Goal: Find specific page/section: Find specific page/section

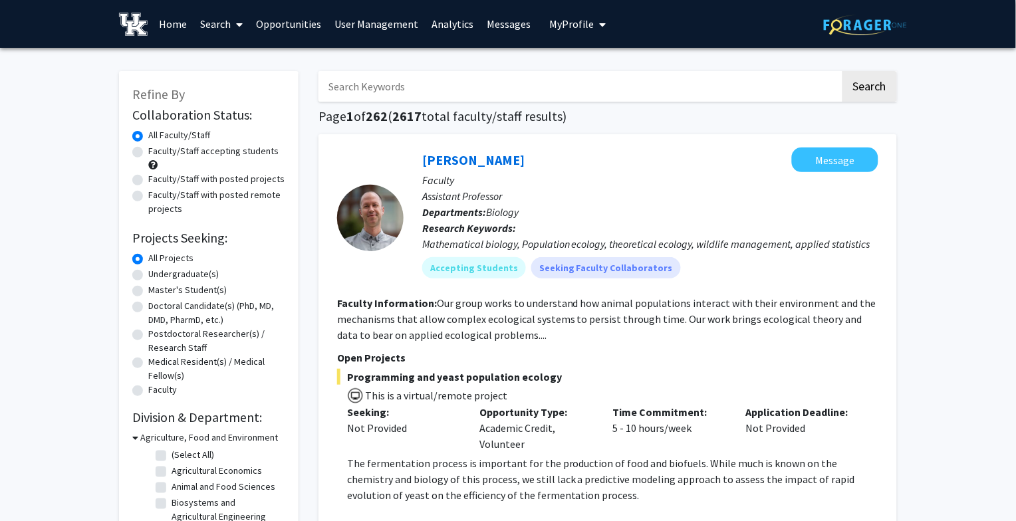
click at [452, 24] on link "Analytics" at bounding box center [452, 24] width 55 height 47
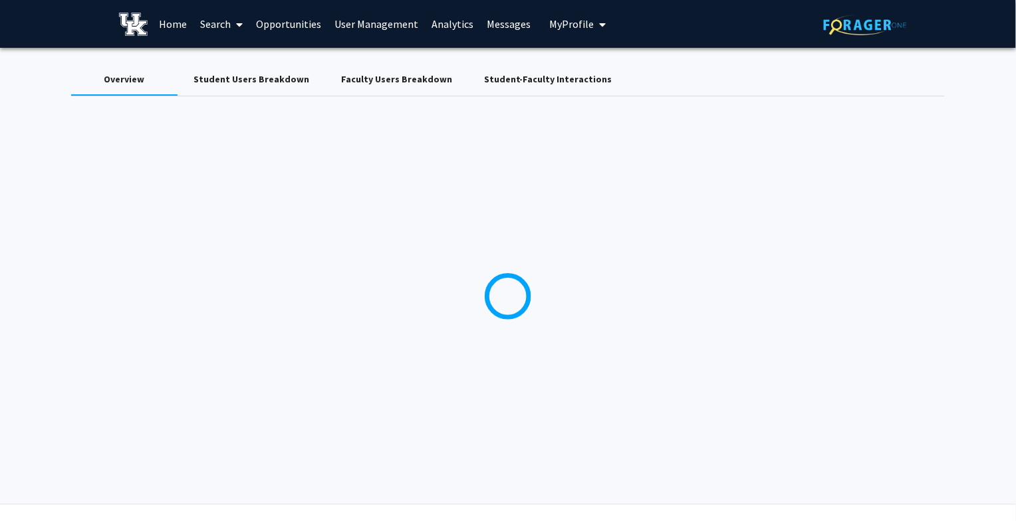
click at [554, 19] on span "My Profile" at bounding box center [571, 23] width 45 height 13
click at [558, 100] on link "Log Out" at bounding box center [618, 103] width 120 height 16
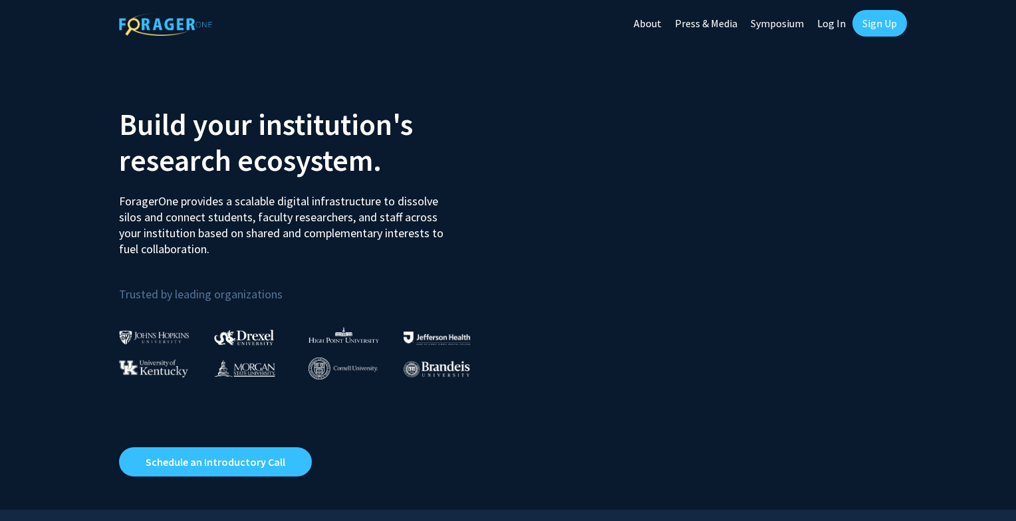
click at [833, 19] on link "Log In" at bounding box center [831, 23] width 42 height 47
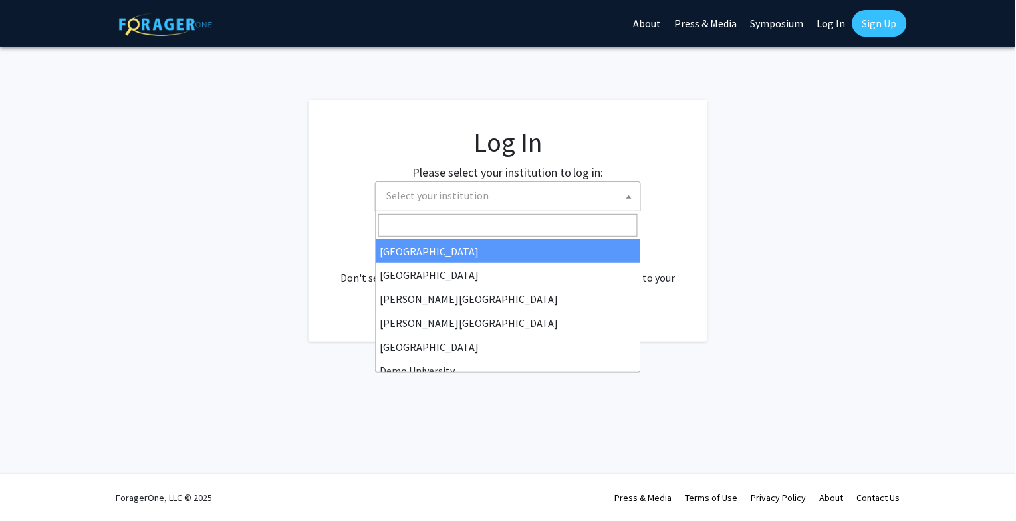
click at [525, 199] on span "Select your institution" at bounding box center [510, 195] width 259 height 27
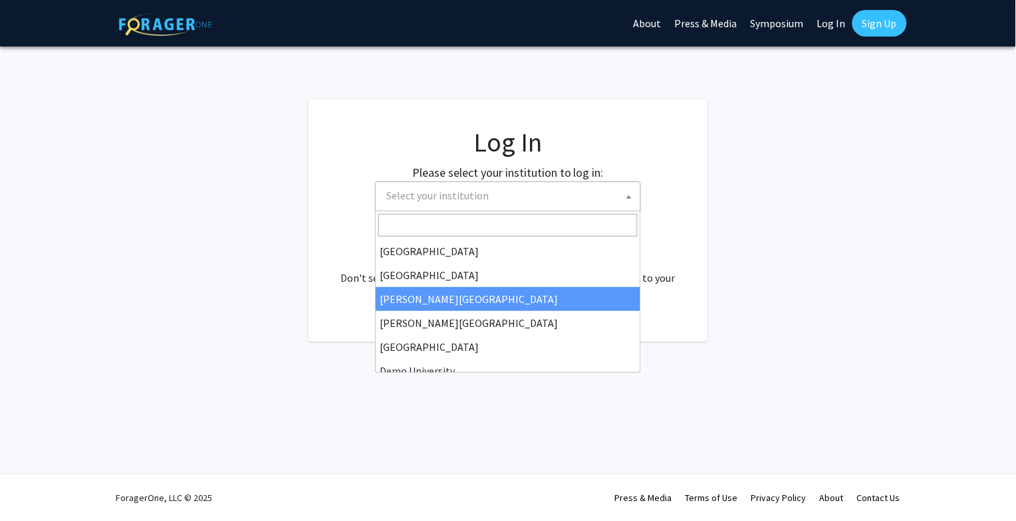
scroll to position [43, 0]
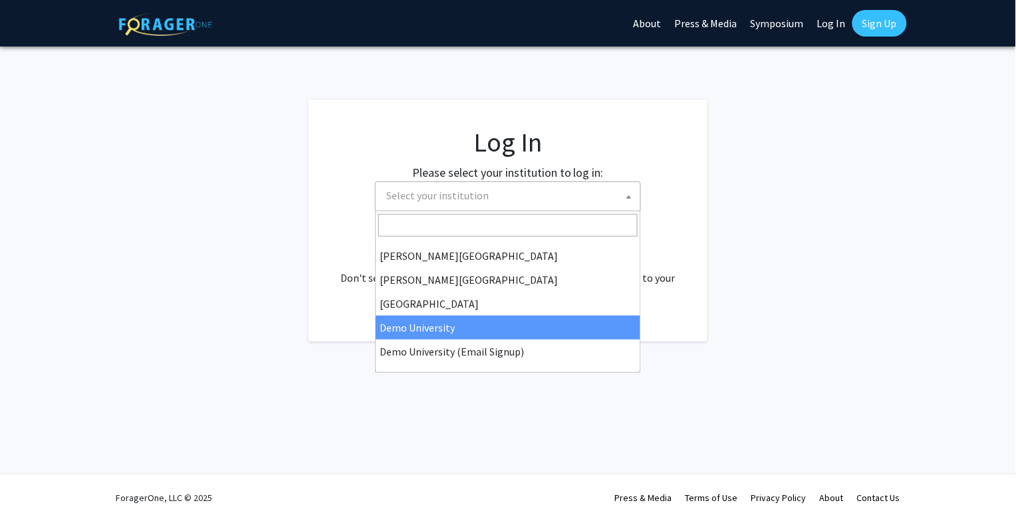
select select "8"
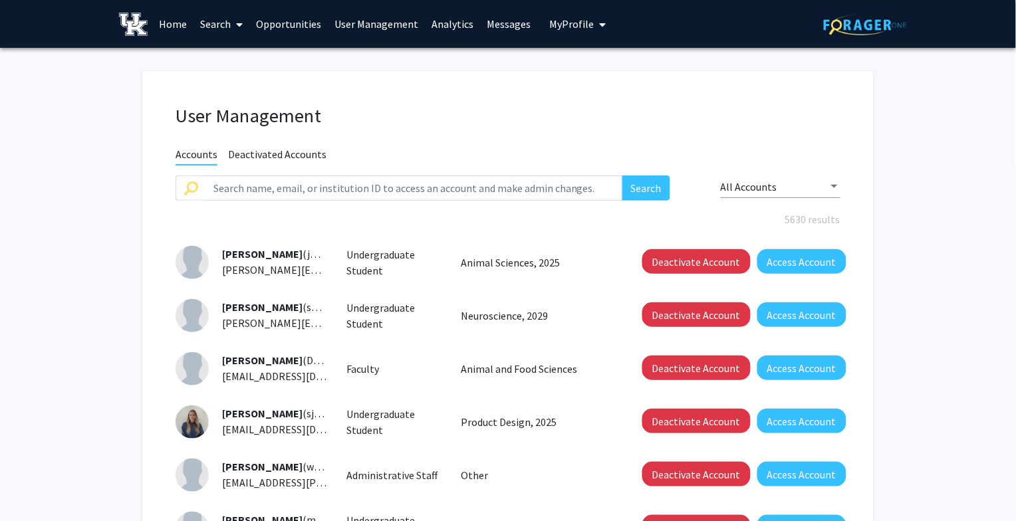
click at [451, 16] on link "Analytics" at bounding box center [452, 24] width 55 height 47
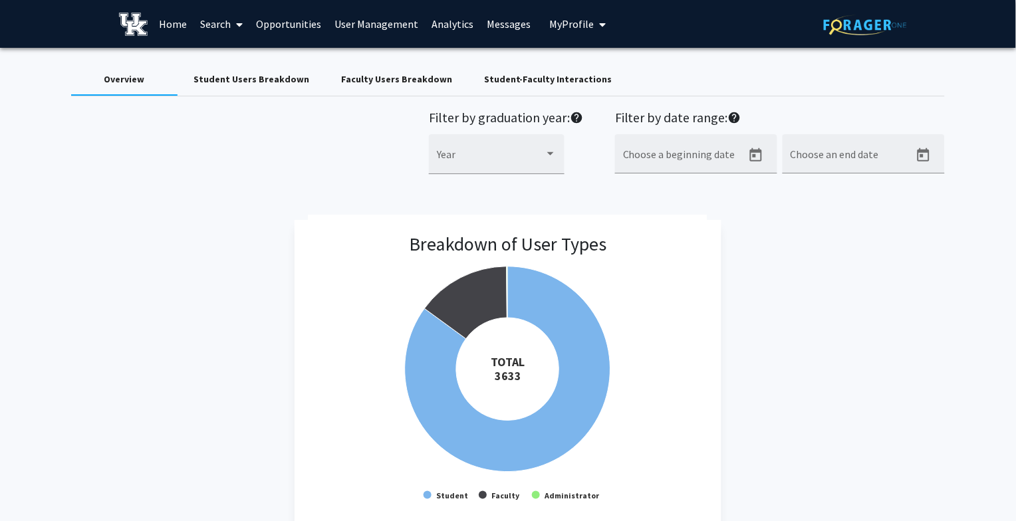
click at [266, 77] on div "Student Users Breakdown" at bounding box center [251, 79] width 116 height 14
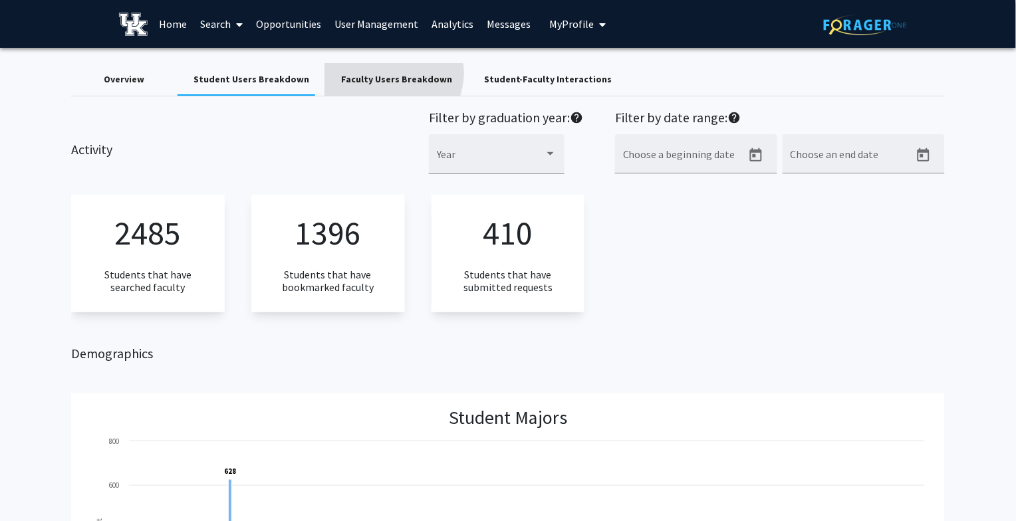
click at [380, 73] on div "Faculty Users Breakdown" at bounding box center [396, 79] width 111 height 14
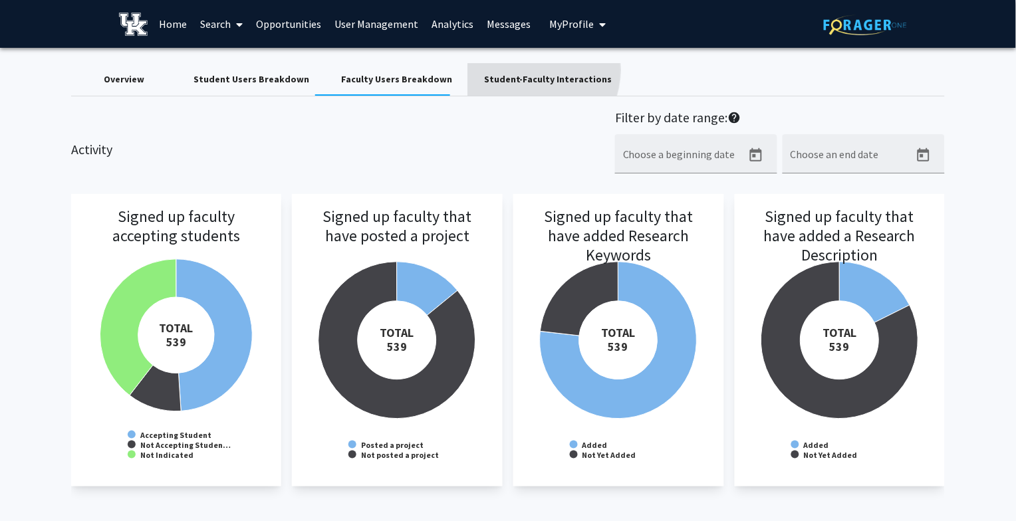
click at [511, 70] on div "Student-Faculty Interactions" at bounding box center [548, 80] width 160 height 32
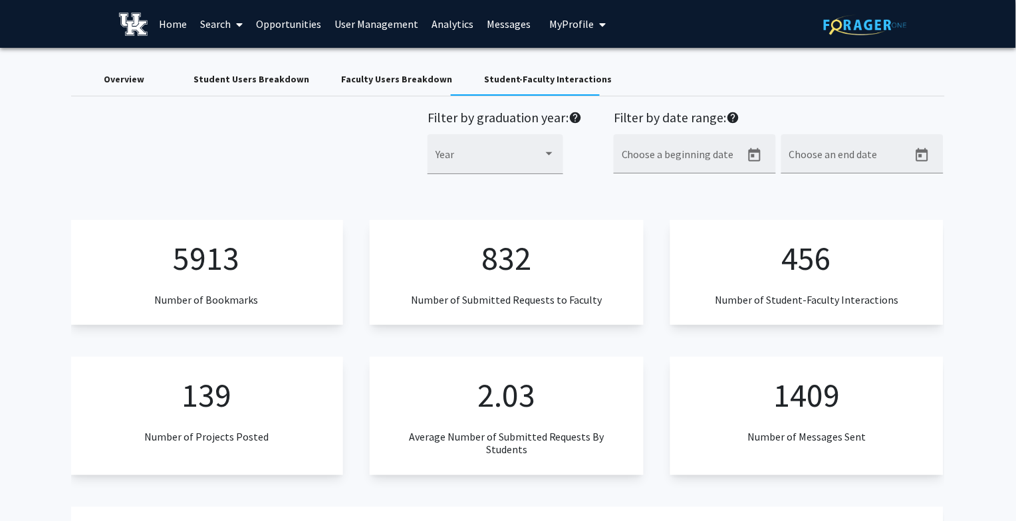
click at [392, 27] on link "User Management" at bounding box center [376, 24] width 97 height 47
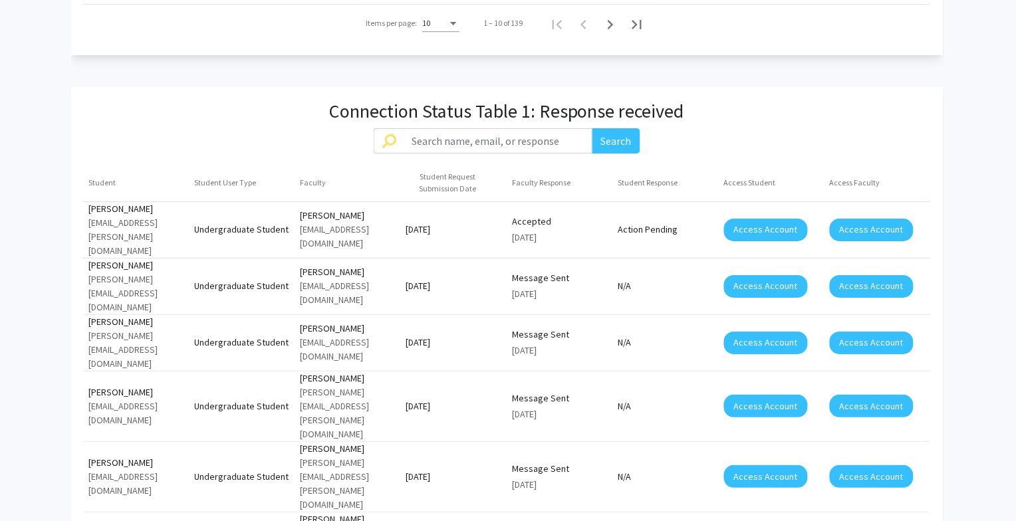
scroll to position [1002, 0]
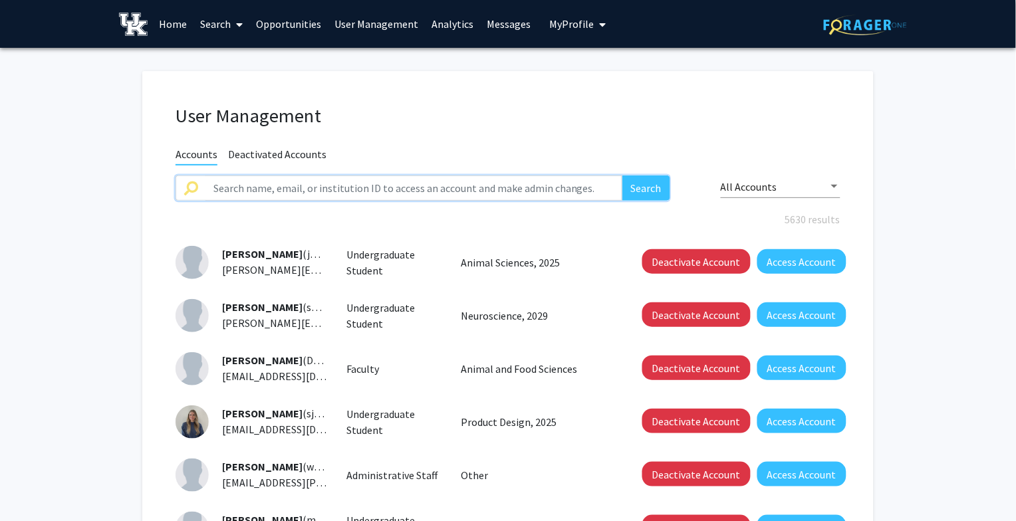
click at [290, 189] on input "text" at bounding box center [413, 187] width 417 height 25
type input "[PERSON_NAME]"
click at [622, 175] on button "Search" at bounding box center [646, 187] width 48 height 25
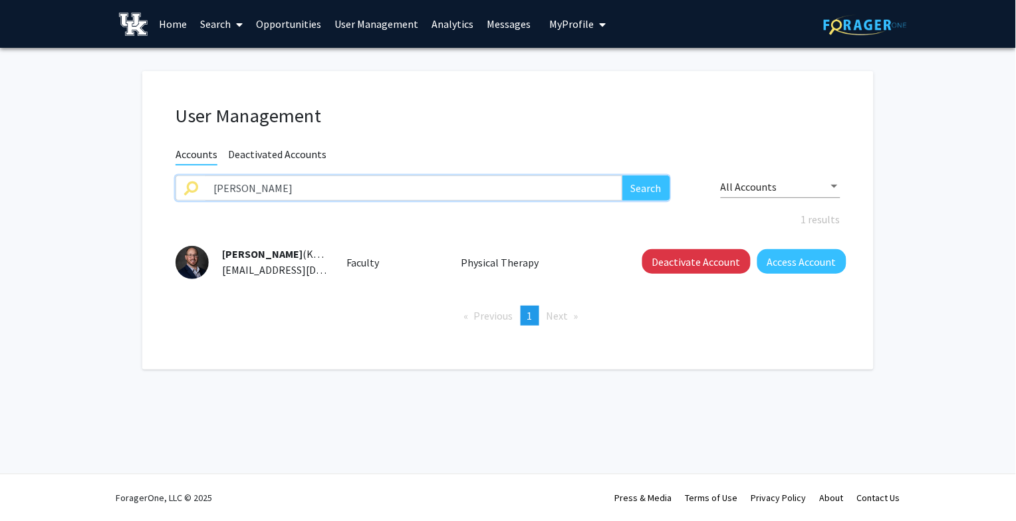
click at [275, 187] on input "kirby mayer" at bounding box center [413, 187] width 417 height 25
click at [622, 175] on button "Search" at bounding box center [646, 187] width 48 height 25
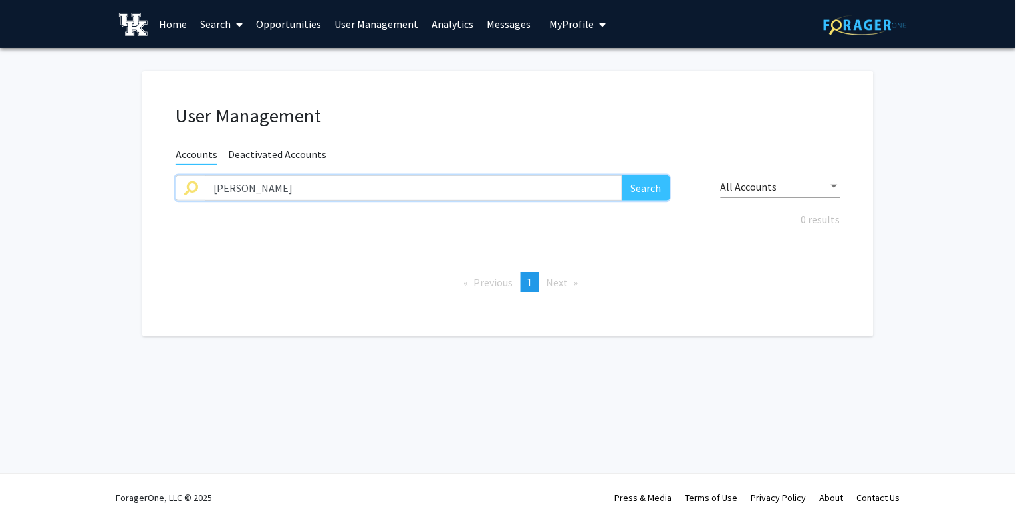
click at [247, 183] on input "madeleine warren" at bounding box center [413, 187] width 417 height 25
click at [622, 175] on button "Search" at bounding box center [646, 187] width 48 height 25
type input "kirby mayer"
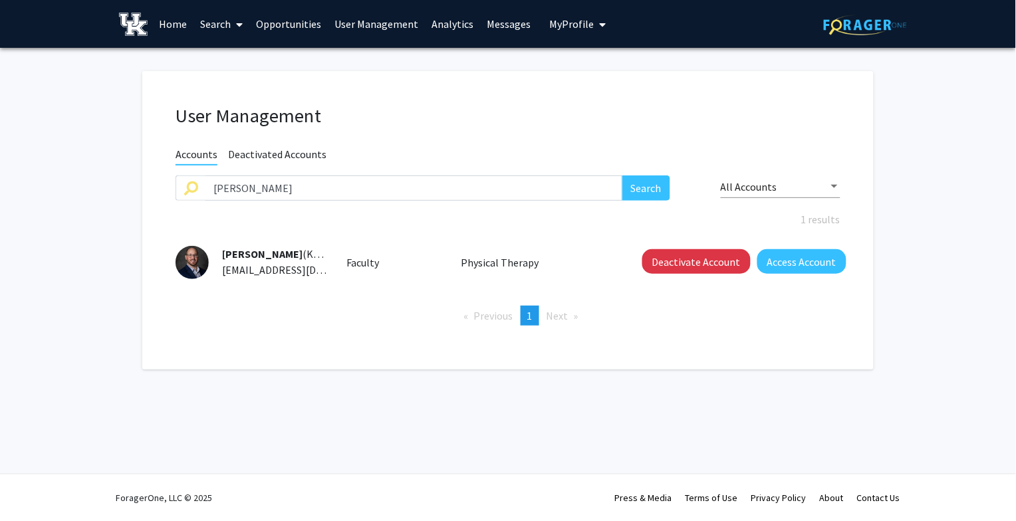
click at [380, 24] on link "User Management" at bounding box center [376, 24] width 97 height 47
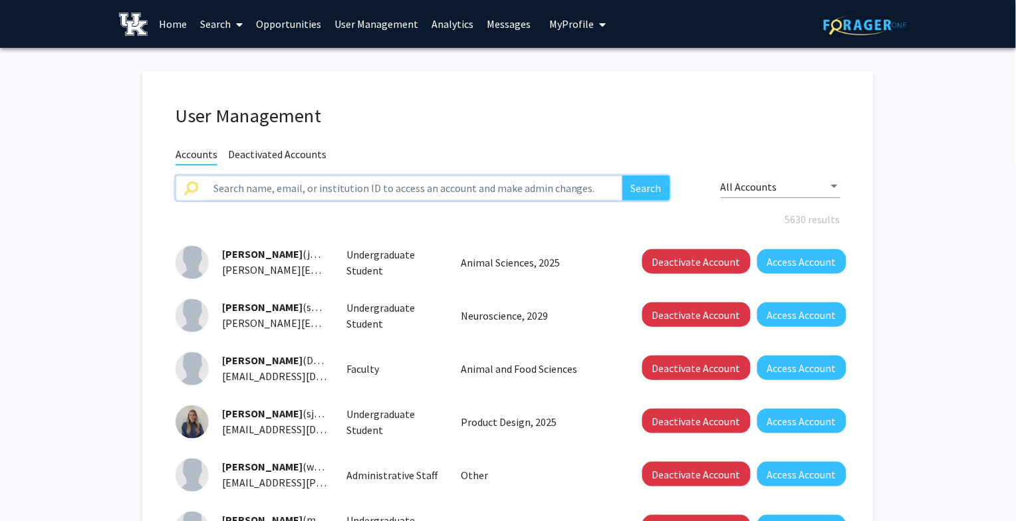
click at [316, 187] on input "text" at bounding box center [413, 187] width 417 height 25
type input "kirby"
click at [622, 175] on button "Search" at bounding box center [646, 187] width 48 height 25
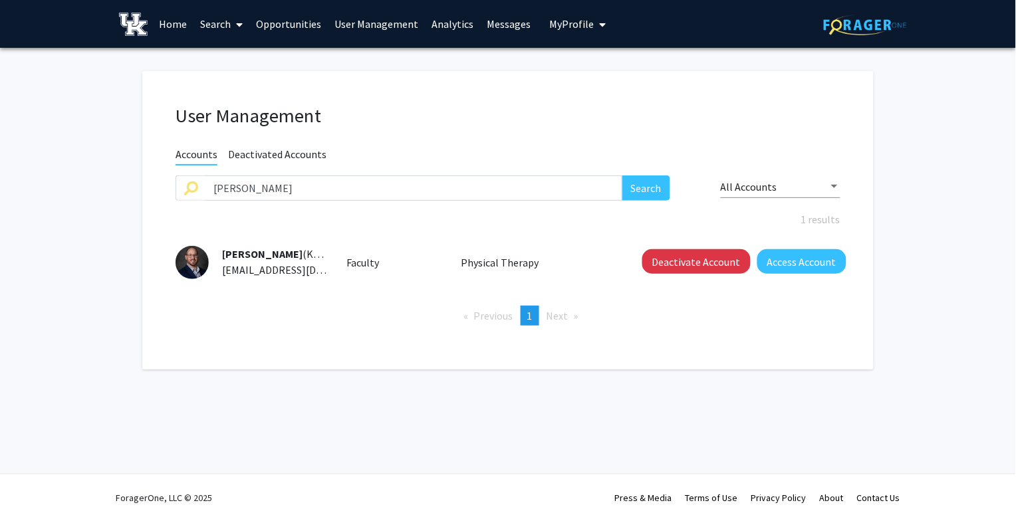
click at [221, 23] on link "Search" at bounding box center [221, 24] width 56 height 47
click at [232, 50] on span "Faculty/Staff" at bounding box center [242, 61] width 98 height 27
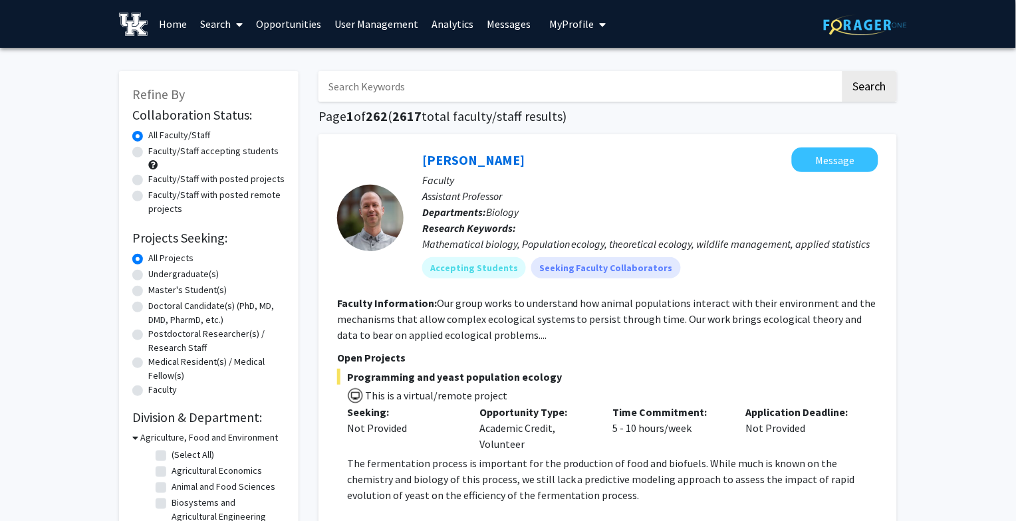
click at [424, 90] on input "Search Keywords" at bounding box center [579, 86] width 522 height 31
type input "kirby"
click at [842, 71] on button "Search" at bounding box center [869, 86] width 55 height 31
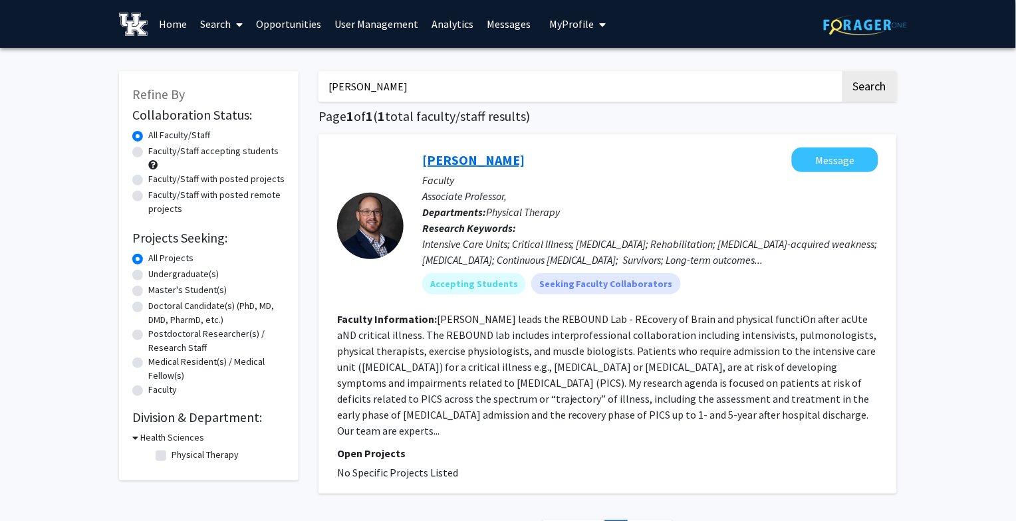
click at [463, 158] on link "Kirby Mayer" at bounding box center [473, 160] width 102 height 17
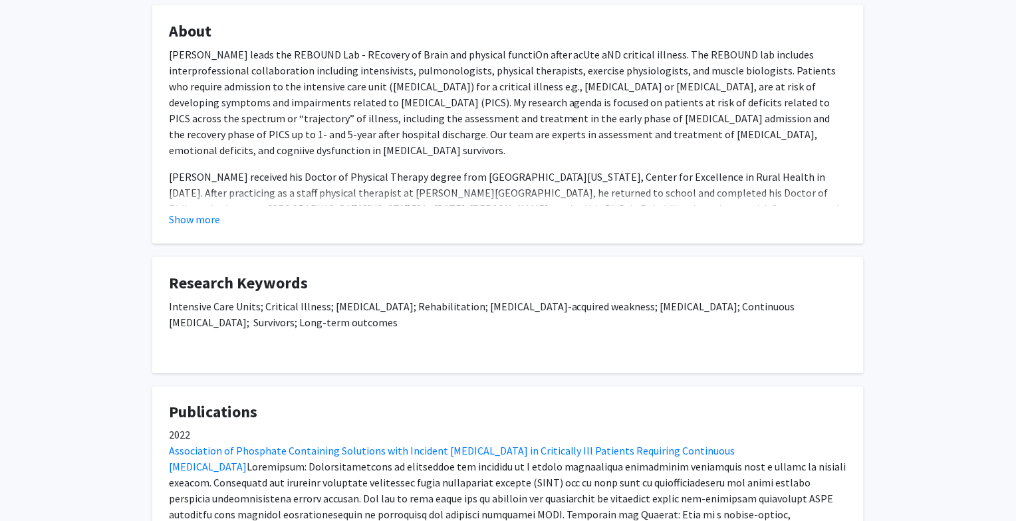
scroll to position [236, 0]
click at [193, 220] on button "Show more" at bounding box center [194, 219] width 51 height 16
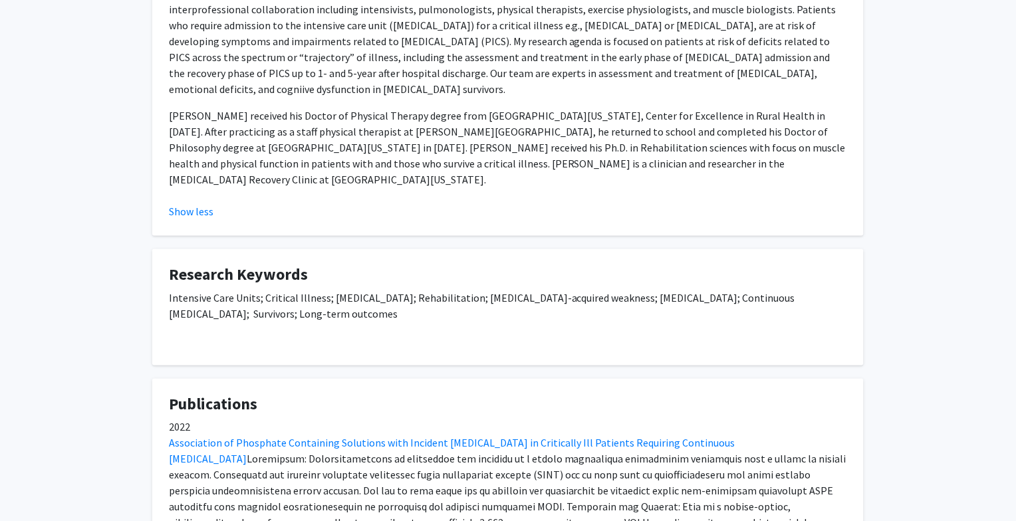
scroll to position [286, 0]
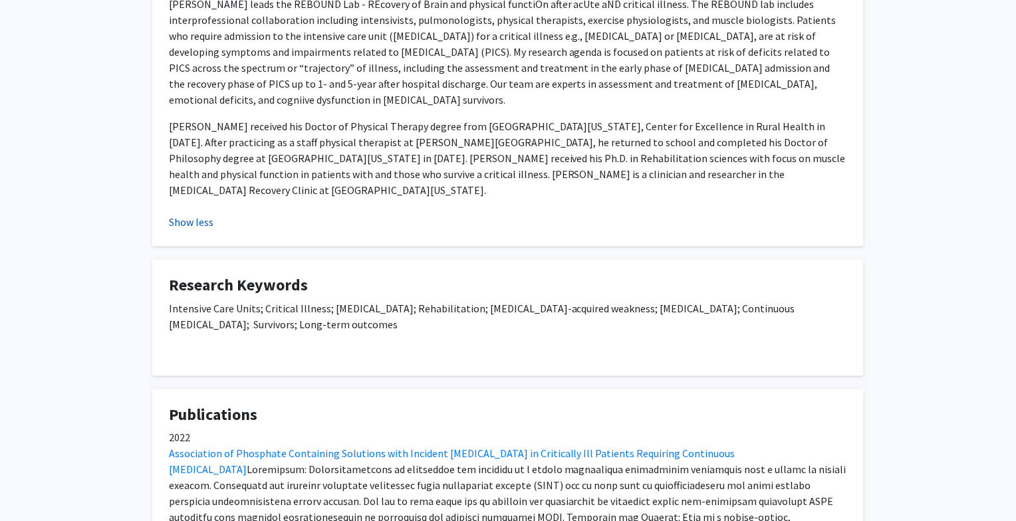
click at [193, 214] on button "Show less" at bounding box center [191, 222] width 45 height 16
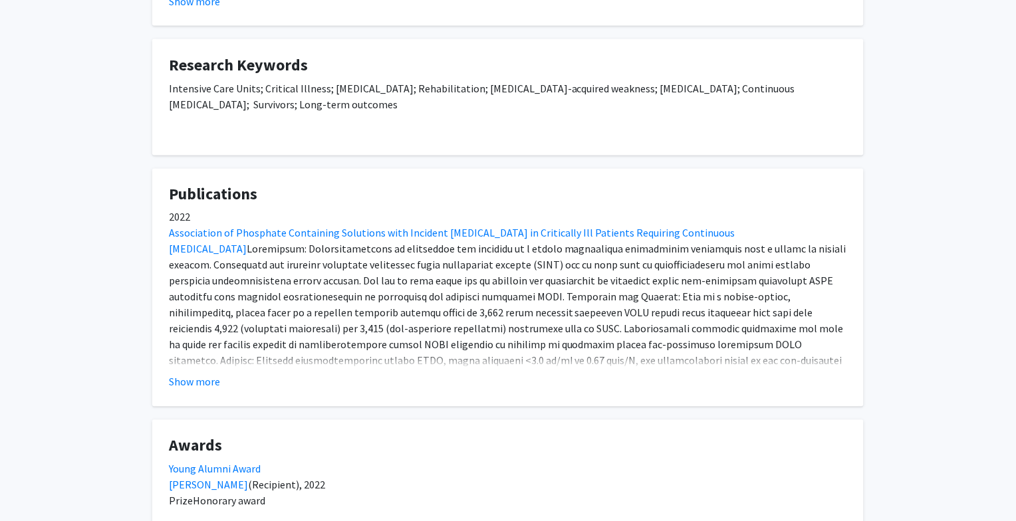
scroll to position [457, 0]
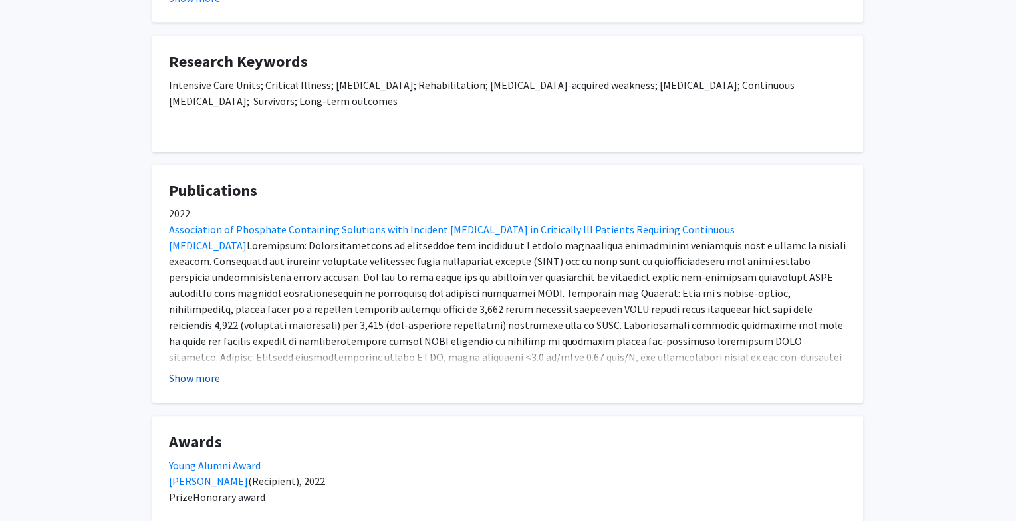
click at [206, 378] on button "Show more" at bounding box center [194, 379] width 51 height 16
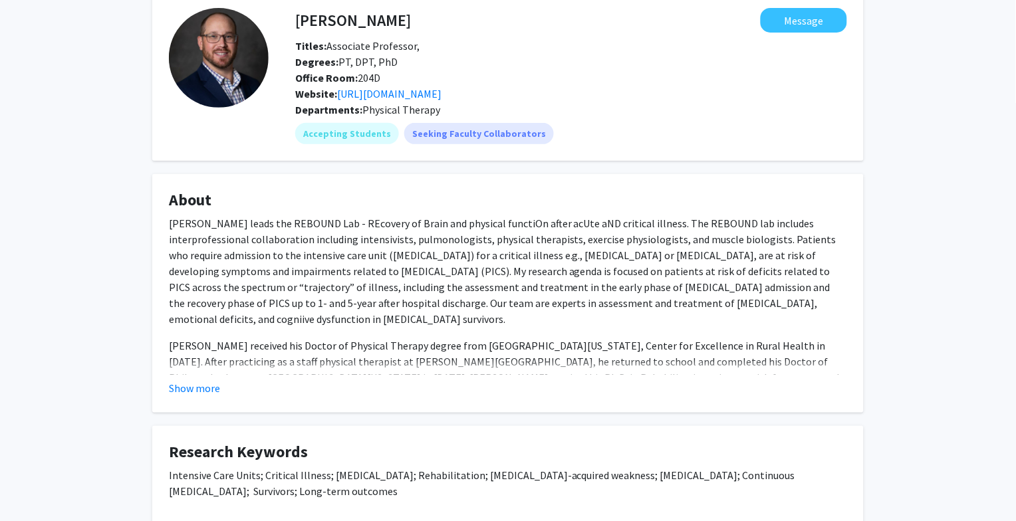
scroll to position [0, 0]
